Goal: Information Seeking & Learning: Learn about a topic

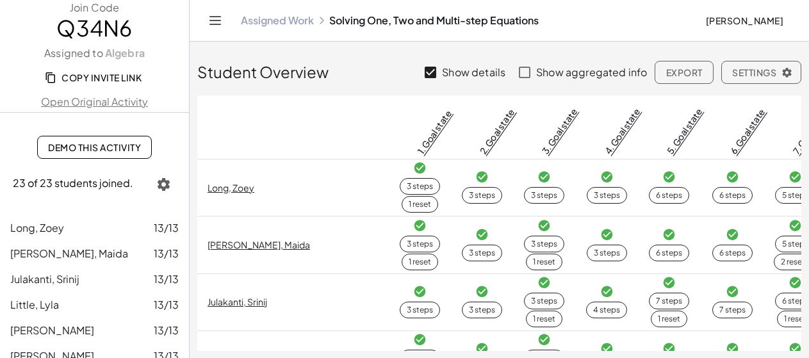
click at [129, 152] on span "Demo This Activity" at bounding box center [94, 148] width 93 height 12
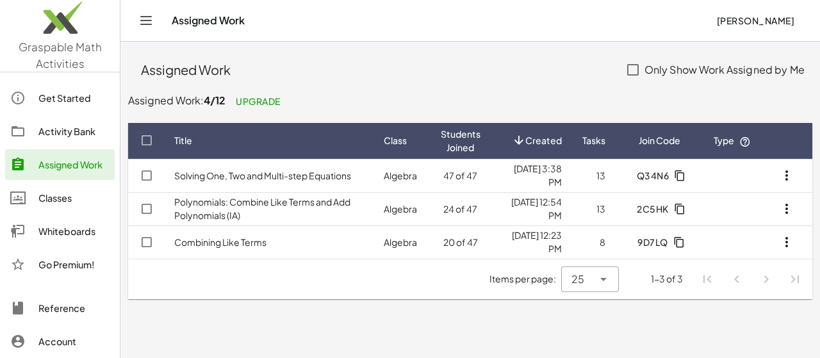
click at [255, 245] on link "Combining Like Terms" at bounding box center [220, 242] width 92 height 12
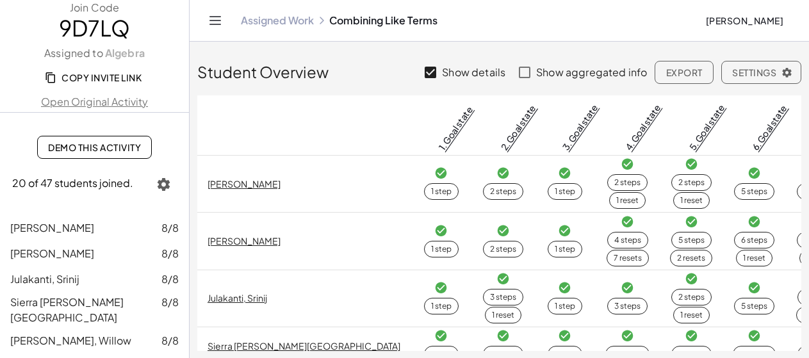
click at [115, 148] on span "Demo This Activity" at bounding box center [94, 148] width 93 height 12
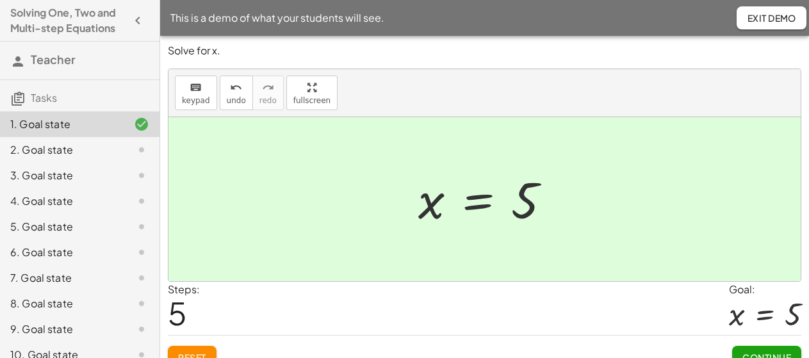
click at [769, 352] on span "Continue" at bounding box center [766, 358] width 49 height 12
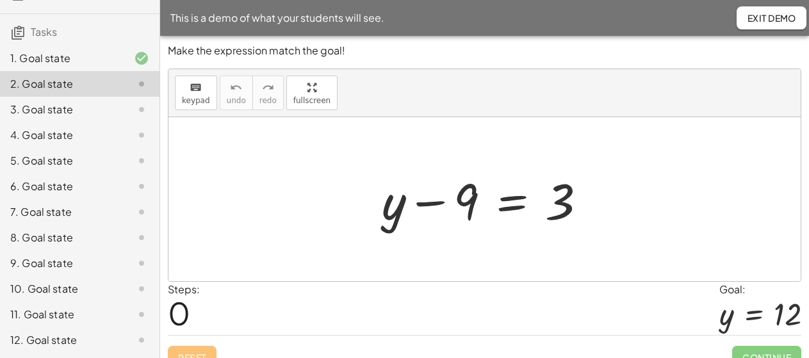
scroll to position [91, 0]
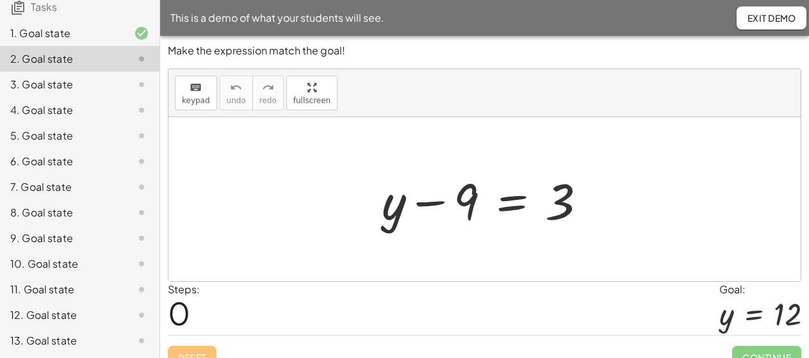
click at [66, 297] on div "11. Goal state" at bounding box center [61, 289] width 103 height 15
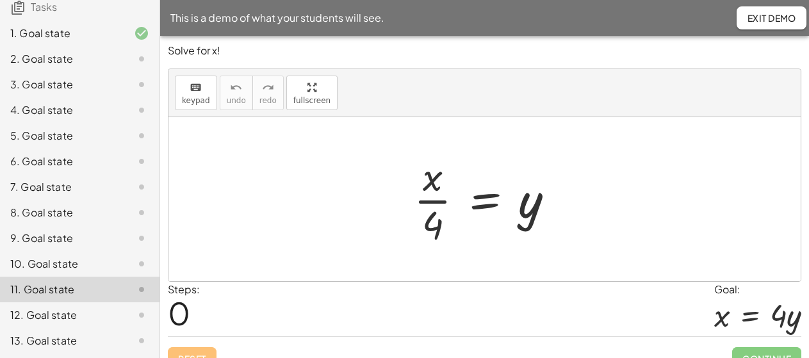
click at [75, 272] on div "10. Goal state" at bounding box center [61, 263] width 103 height 15
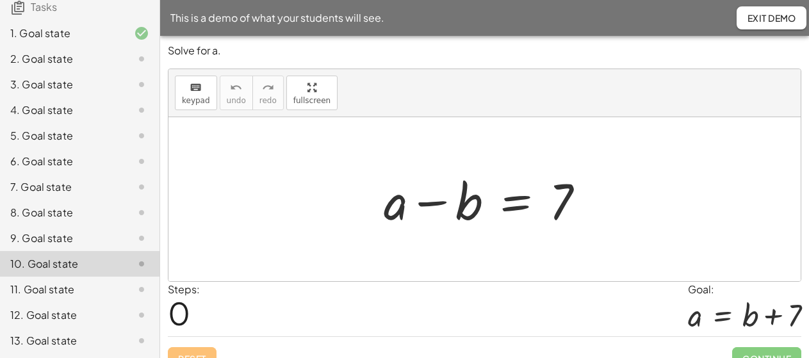
click at [67, 297] on div "11. Goal state" at bounding box center [61, 289] width 103 height 15
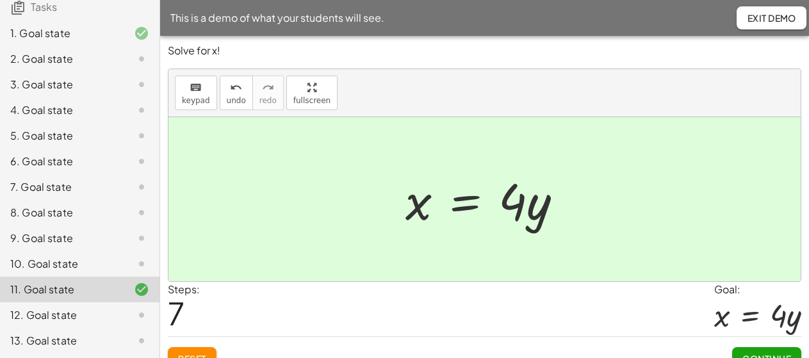
scroll to position [107, 0]
click at [97, 313] on div "12. Goal state" at bounding box center [61, 314] width 103 height 15
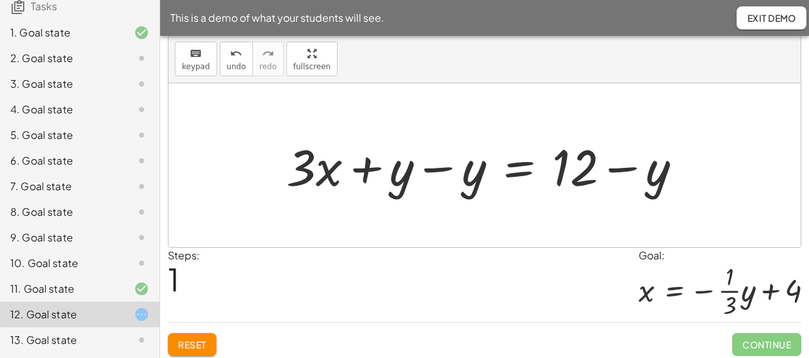
scroll to position [40, 0]
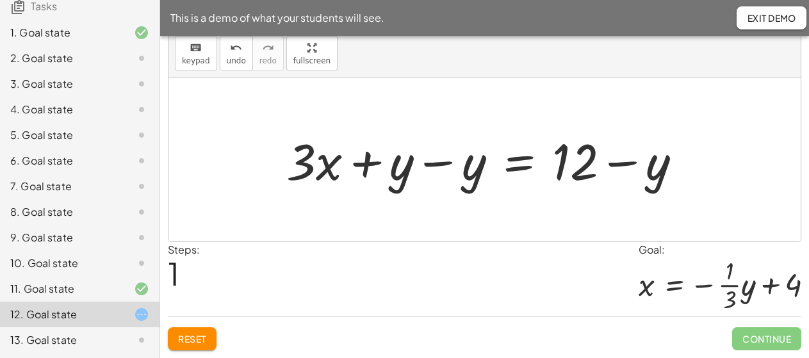
click at [210, 339] on button "Reset" at bounding box center [192, 338] width 49 height 23
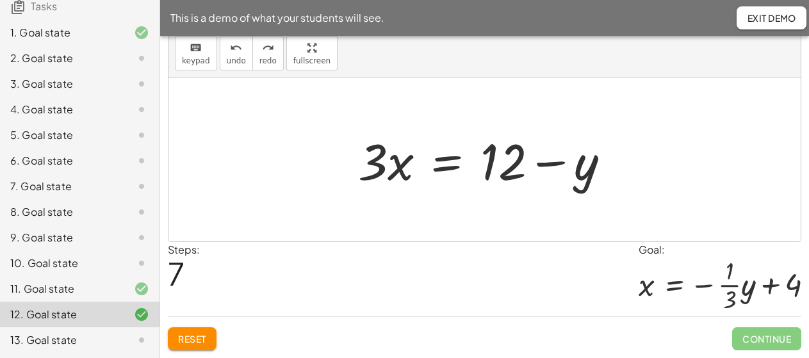
click at [205, 338] on span "Reset" at bounding box center [192, 339] width 28 height 12
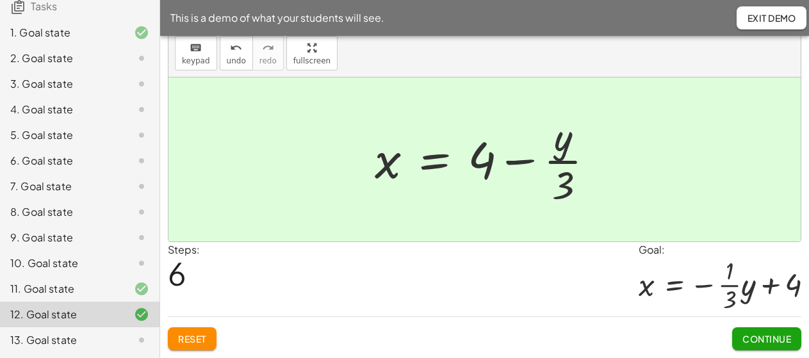
click at [660, 334] on div "Reset Continue" at bounding box center [484, 333] width 633 height 34
click at [643, 323] on div "Reset Continue" at bounding box center [484, 333] width 633 height 34
